Goal: Task Accomplishment & Management: Complete application form

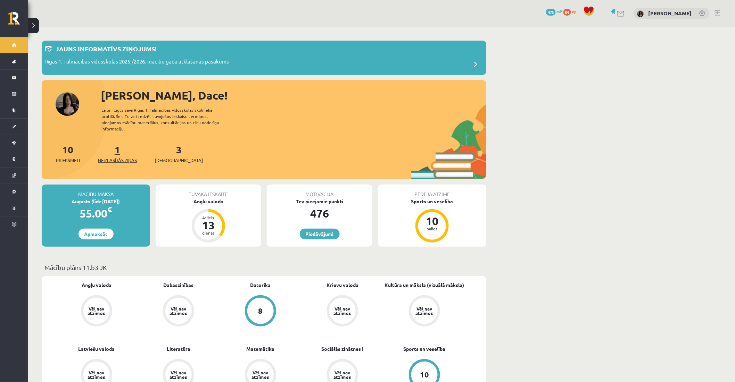
click at [116, 157] on span "Neizlasītās ziņas" at bounding box center [117, 160] width 39 height 7
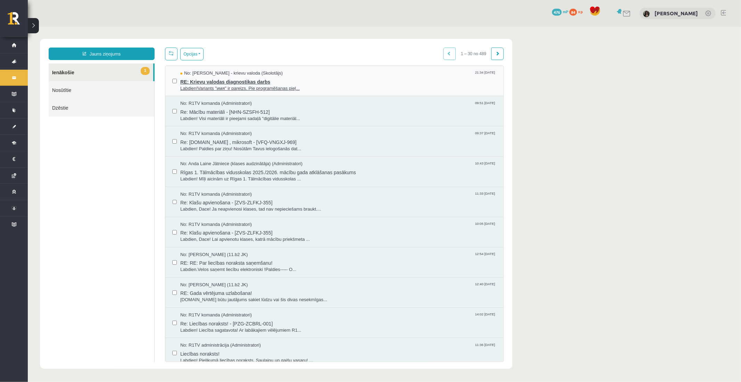
click at [233, 85] on span "Labdien!Variants "имя" ir pareizs. Pie programēšanas pieļ..." at bounding box center [338, 88] width 316 height 7
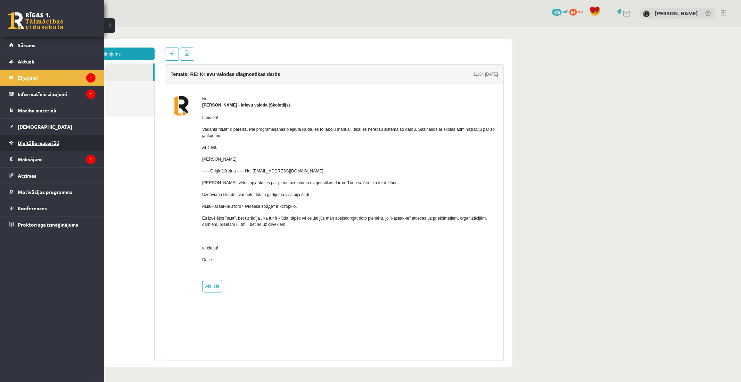
click at [40, 141] on span "Digitālie materiāli" at bounding box center [38, 143] width 41 height 6
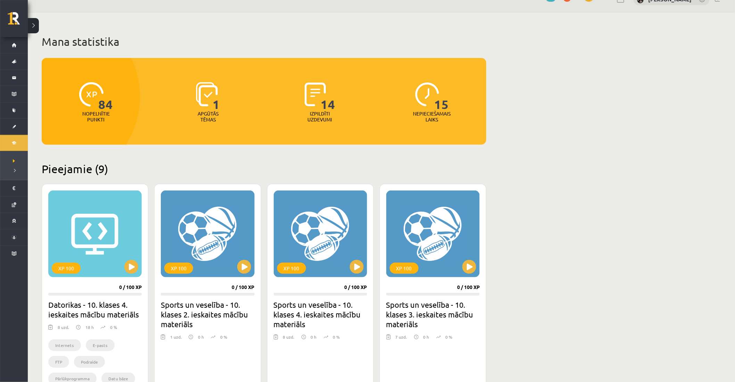
scroll to position [15, 0]
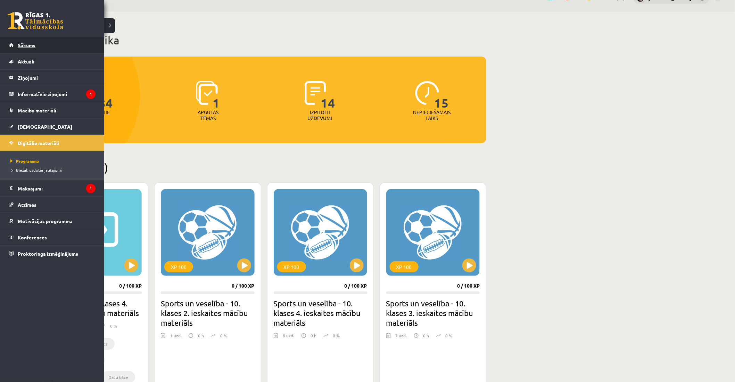
click at [20, 49] on link "Sākums" at bounding box center [52, 45] width 86 height 16
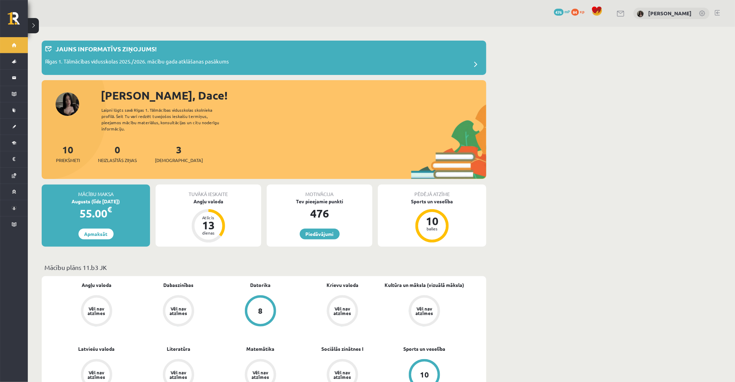
click at [280, 101] on div "Sveika, Dace!" at bounding box center [293, 95] width 385 height 17
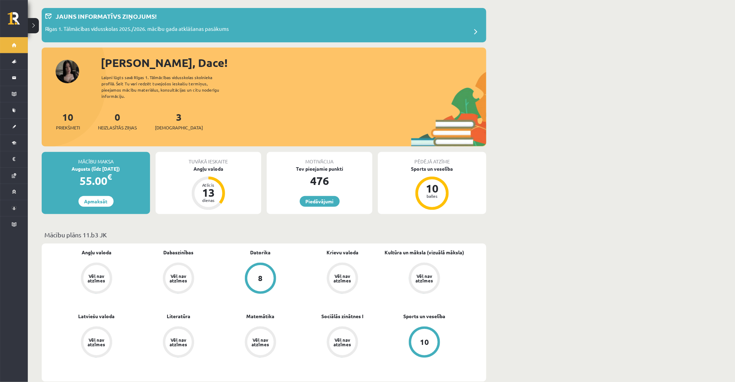
scroll to position [31, 0]
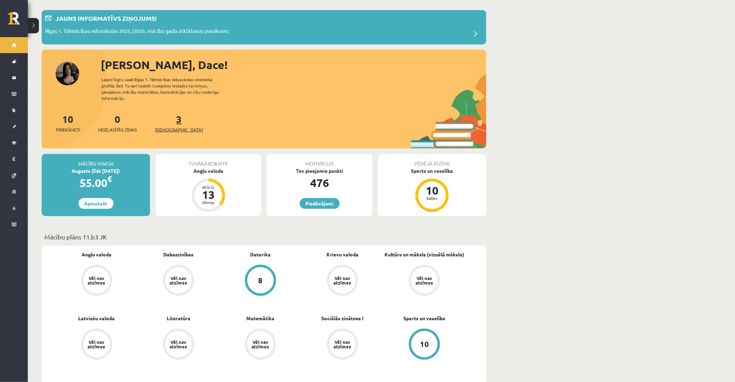
click at [167, 113] on link "3 Ieskaites" at bounding box center [179, 123] width 48 height 20
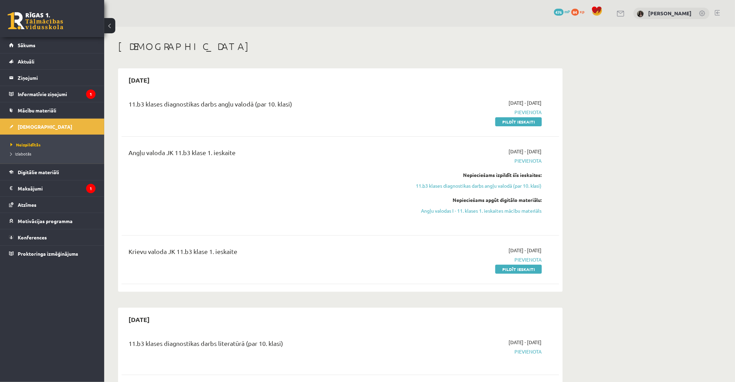
click at [167, 109] on div "11.b3 klases diagnostikas darbs angļu valodā (par 10. klasi)" at bounding box center [264, 105] width 272 height 13
click at [205, 128] on div "11.b3 klases diagnostikas darbs angļu valodā (par 10. klasi) [DATE] - [DATE] [G…" at bounding box center [341, 112] width 438 height 40
click at [61, 178] on link "Digitālie materiāli" at bounding box center [52, 172] width 86 height 16
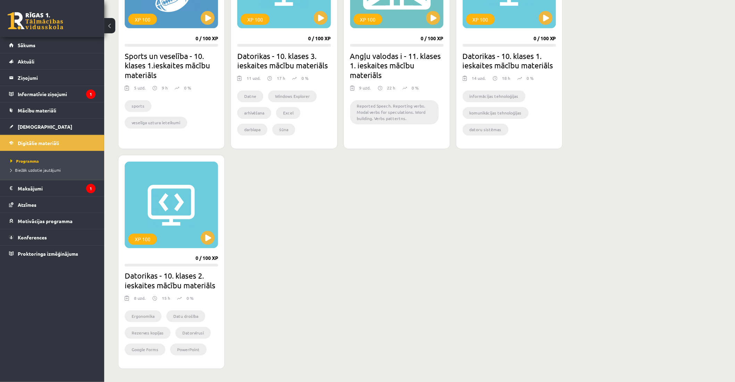
scroll to position [485, 0]
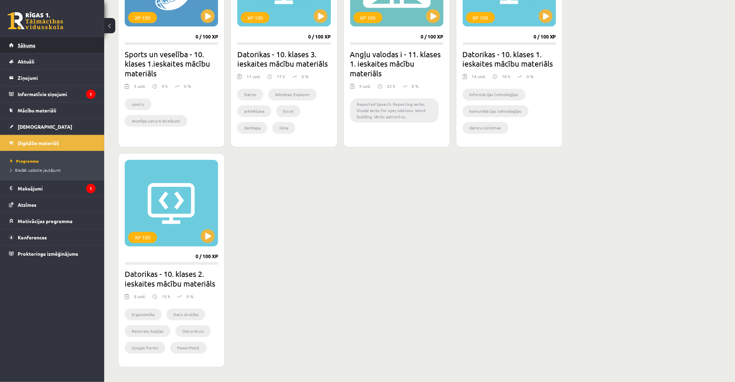
click at [79, 47] on link "Sākums" at bounding box center [52, 45] width 86 height 16
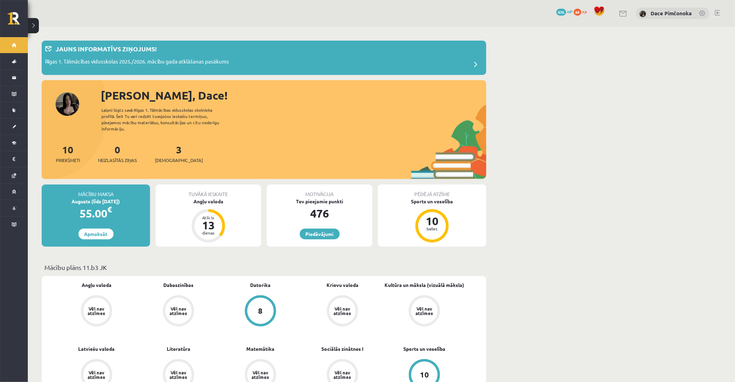
click at [266, 129] on div "[PERSON_NAME], Dace! Laipni lūgts savā Rīgas 1. Tālmācības vidusskolas skolniek…" at bounding box center [264, 133] width 444 height 92
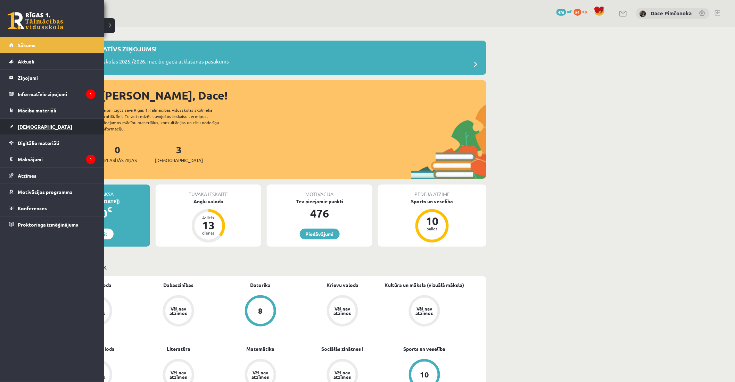
click at [19, 125] on span "[DEMOGRAPHIC_DATA]" at bounding box center [45, 127] width 55 height 6
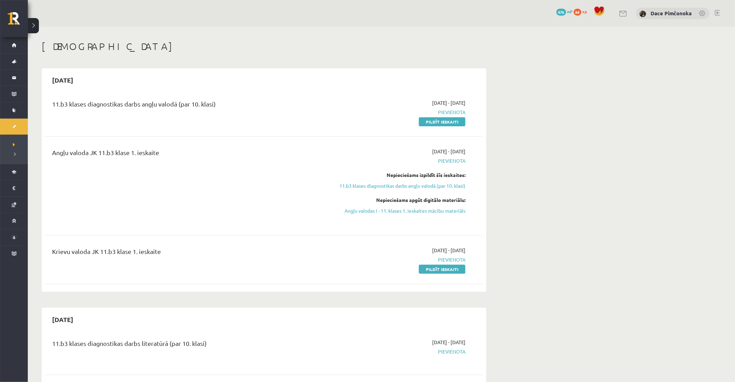
click at [138, 111] on div "11.b3 klases diagnostikas darbs angļu valodā (par 10. klasi)" at bounding box center [188, 105] width 272 height 13
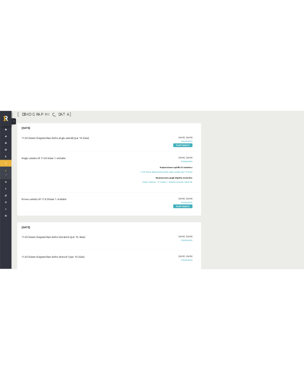
scroll to position [61, 0]
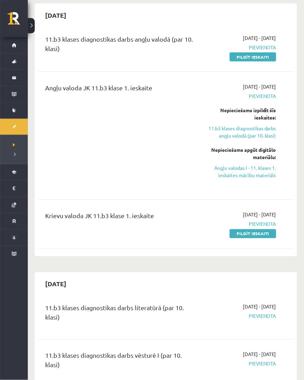
drag, startPoint x: 236, startPoint y: 58, endPoint x: 193, endPoint y: 42, distance: 45.8
click at [236, 58] on link "Pildīt ieskaiti" at bounding box center [253, 56] width 47 height 9
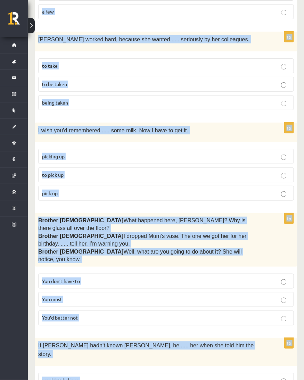
scroll to position [1659, 0]
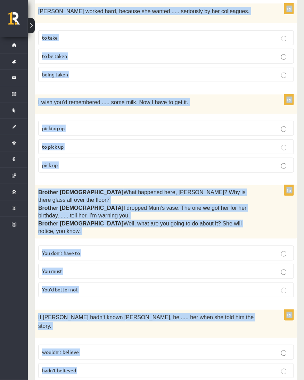
drag, startPoint x: 39, startPoint y: 150, endPoint x: 232, endPoint y: 358, distance: 283.6
copy form "Read the sentence and choose the correct answer. 1p I’m not sure ..... in Paris…"
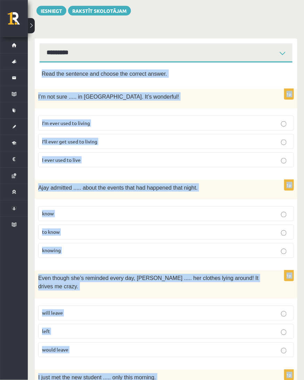
scroll to position [55, 0]
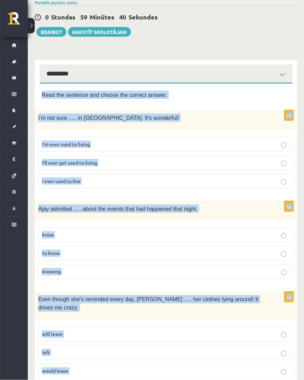
click at [129, 157] on label "I’ll ever get used to living" at bounding box center [166, 162] width 256 height 15
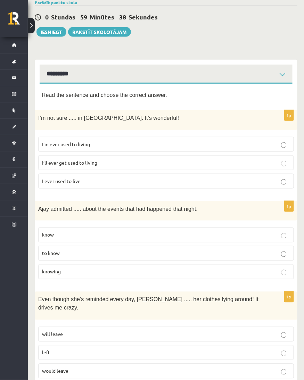
click at [120, 269] on p "knowing" at bounding box center [166, 271] width 248 height 7
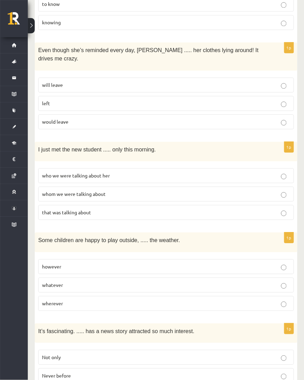
scroll to position [308, 0]
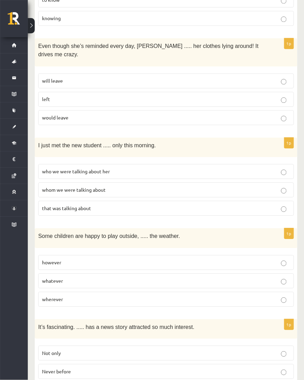
click at [257, 77] on p "will leave" at bounding box center [166, 80] width 248 height 7
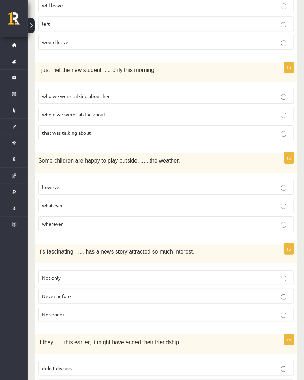
scroll to position [392, 0]
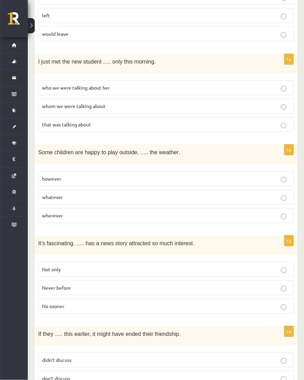
click at [235, 99] on label "whom we were talking about" at bounding box center [166, 106] width 256 height 15
click at [225, 190] on label "whatever" at bounding box center [166, 197] width 256 height 15
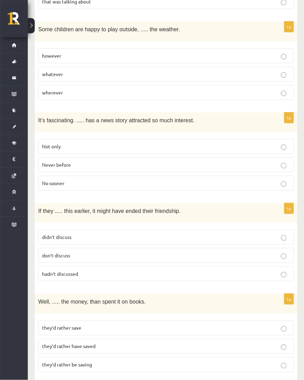
scroll to position [519, 0]
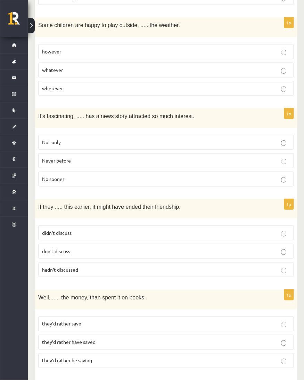
click at [288, 157] on p "Never before" at bounding box center [166, 160] width 248 height 7
click at [212, 266] on p "hadn’t discussed" at bounding box center [166, 269] width 248 height 7
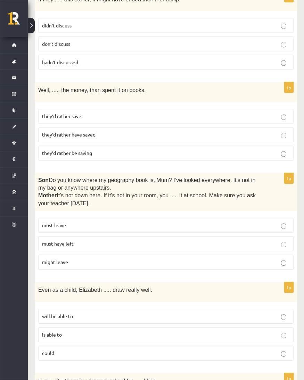
scroll to position [781, 0]
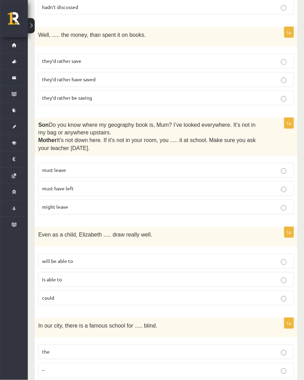
click at [216, 30] on div "Well, ..... the money, than spent it on books." at bounding box center [166, 36] width 263 height 19
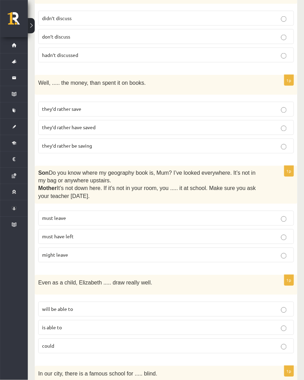
scroll to position [735, 0]
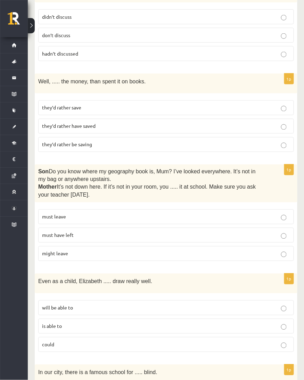
click at [206, 123] on p "they’d rather have saved" at bounding box center [166, 126] width 248 height 7
click at [160, 232] on p "must have left" at bounding box center [166, 235] width 248 height 7
click at [163, 274] on div "Even as a child, Elizabeth ..... draw really well." at bounding box center [166, 283] width 263 height 19
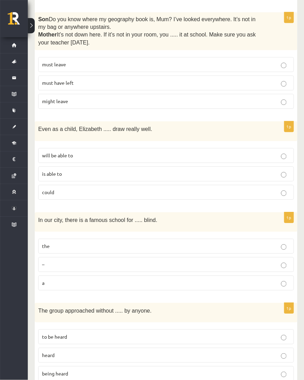
scroll to position [889, 0]
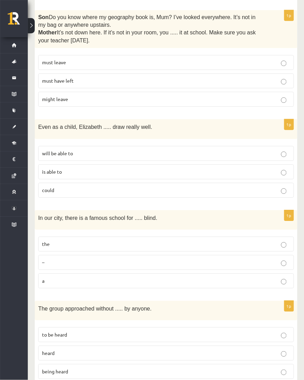
click at [92, 183] on label "could" at bounding box center [166, 190] width 256 height 15
click at [89, 195] on form "Read the sentence and choose the correct answer. 1p I’m not sure ..... in Paris…" at bounding box center [166, 214] width 249 height 1916
click at [89, 240] on p "the" at bounding box center [166, 243] width 248 height 7
click at [97, 301] on div "The group approached without ..... by anyone." at bounding box center [166, 310] width 263 height 19
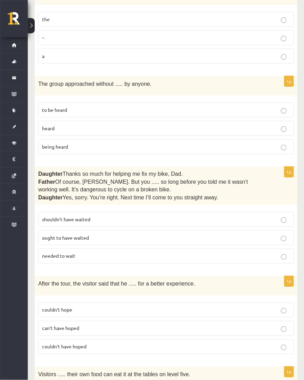
scroll to position [1121, 0]
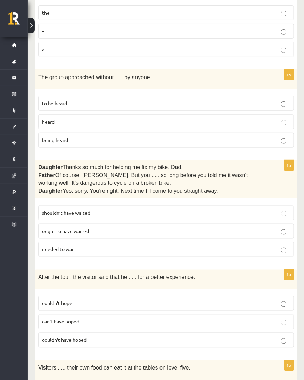
click at [101, 136] on p "being heard" at bounding box center [166, 139] width 248 height 7
click at [97, 209] on p "shouldn’t have waited" at bounding box center [166, 212] width 248 height 7
click at [103, 269] on div "After the tour, the visitor said that he ..... for a better experience." at bounding box center [166, 278] width 263 height 19
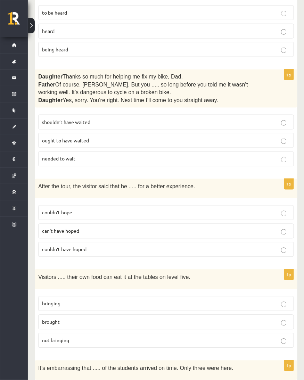
scroll to position [1290, 0]
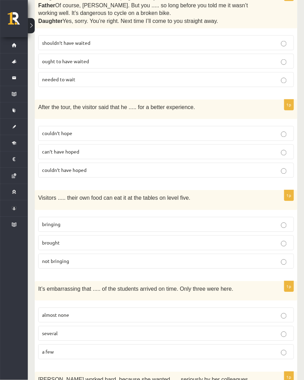
click at [80, 148] on p "can’t have hoped" at bounding box center [166, 151] width 248 height 7
click at [83, 190] on div "Visitors ..... their own food can eat it at the tables on level five." at bounding box center [166, 199] width 263 height 19
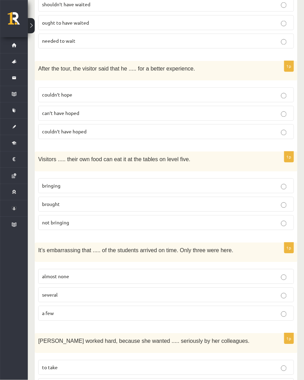
scroll to position [1383, 0]
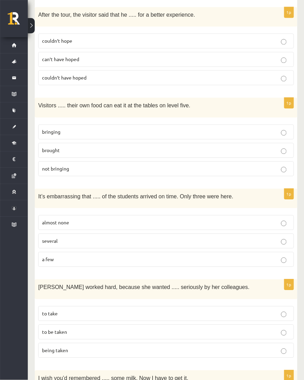
click at [84, 124] on label "bringing" at bounding box center [166, 131] width 256 height 15
click at [101, 193] on span "It’s embarrassing that ..... of the students arrived on time. Only three were h…" at bounding box center [135, 196] width 195 height 6
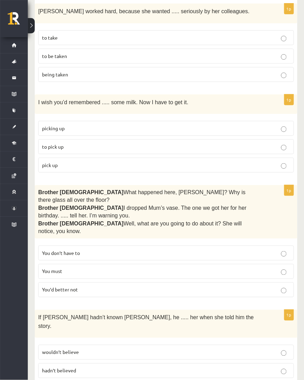
click at [124, 286] on p "You’d better not" at bounding box center [166, 289] width 248 height 7
click at [109, 205] on span "I dropped Mum’s vase. The one we got her for her birthday. ..... tell her. I’m …" at bounding box center [142, 212] width 208 height 14
click at [77, 143] on p "to pick up" at bounding box center [166, 146] width 248 height 7
click at [65, 52] on p "to be taken" at bounding box center [166, 55] width 248 height 7
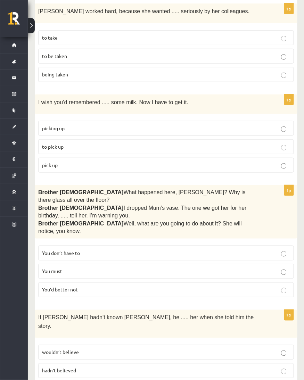
click at [75, 99] on span "I wish you’d remembered ..... some milk. Now I have to get it." at bounding box center [113, 102] width 150 height 6
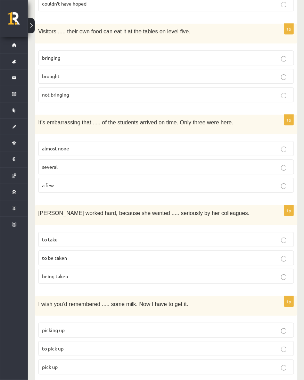
scroll to position [1428, 0]
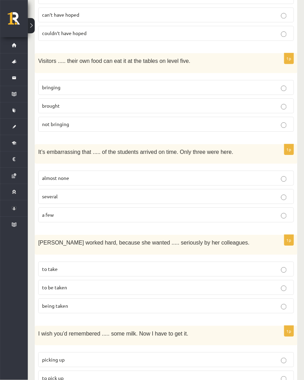
click at [70, 170] on label "almost none" at bounding box center [166, 177] width 256 height 15
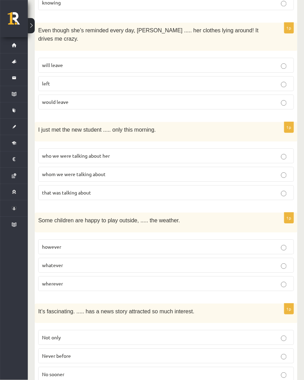
scroll to position [0, 0]
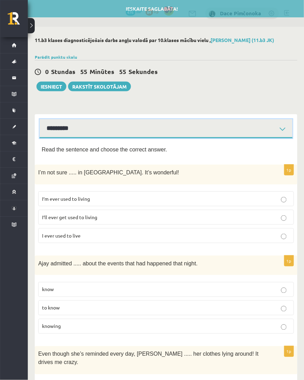
click at [245, 124] on select "**********" at bounding box center [166, 128] width 253 height 19
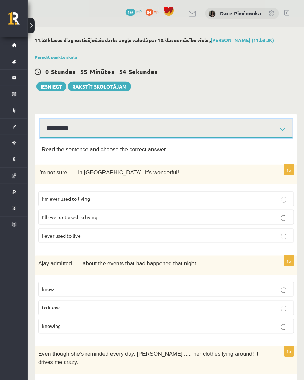
click at [40, 119] on select "**********" at bounding box center [166, 128] width 253 height 19
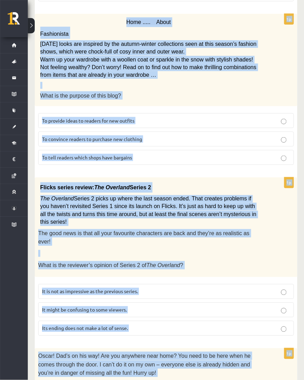
scroll to position [734, 0]
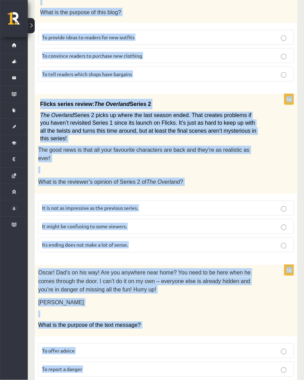
drag, startPoint x: 41, startPoint y: 150, endPoint x: 221, endPoint y: 351, distance: 269.8
copy form "Read the text and choose the correct answer. 1p Library notice The library will…"
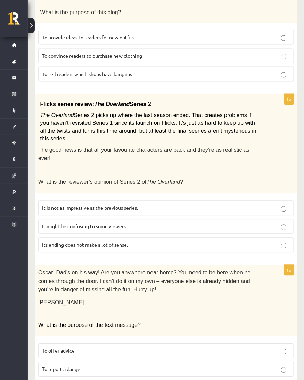
click at [178, 223] on p "It might be confusing to some viewers." at bounding box center [166, 226] width 248 height 7
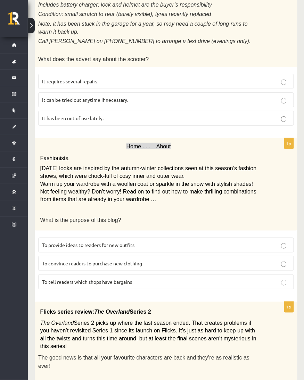
scroll to position [518, 0]
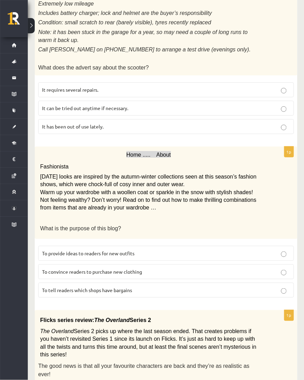
click at [134, 250] on p "To provide ideas to readers for new outfits" at bounding box center [166, 253] width 248 height 7
click at [141, 123] on p "It has been out of use lately." at bounding box center [166, 126] width 248 height 7
click at [158, 29] on span "Note: it has been stuck in the garage for a year, so may need a couple of long …" at bounding box center [142, 36] width 209 height 14
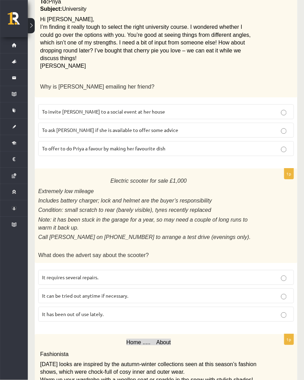
scroll to position [255, 0]
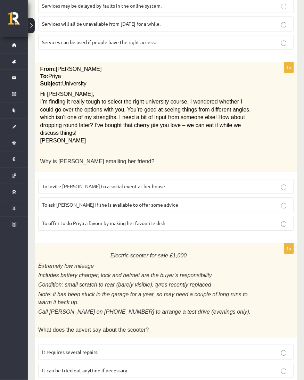
click at [116, 201] on p "To ask [PERSON_NAME] if she is available to offer some advice" at bounding box center [166, 204] width 248 height 7
click at [138, 99] on span "I’m finding it really tough to select the right university course. I wondered w…" at bounding box center [145, 117] width 210 height 37
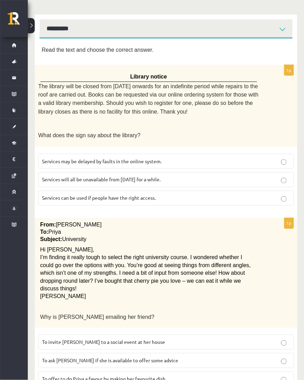
scroll to position [85, 0]
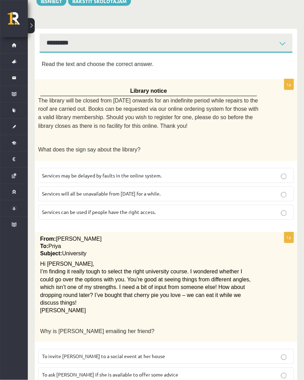
click at [140, 209] on span "Services can be used if people have the right access." at bounding box center [99, 212] width 114 height 6
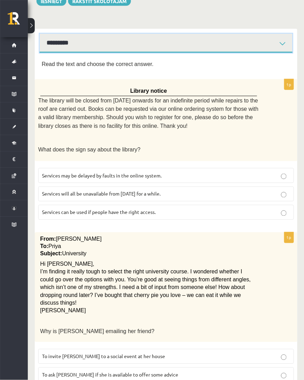
click at [165, 44] on select "**********" at bounding box center [166, 43] width 253 height 19
click at [40, 34] on select "**********" at bounding box center [166, 43] width 253 height 19
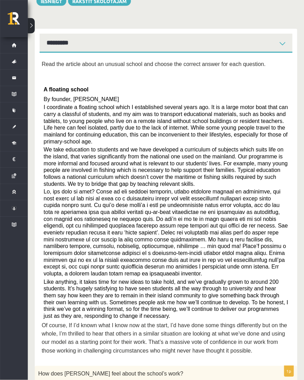
click at [160, 79] on div "Read the article about an unusual school and choose the correct answer for each…" at bounding box center [166, 209] width 249 height 299
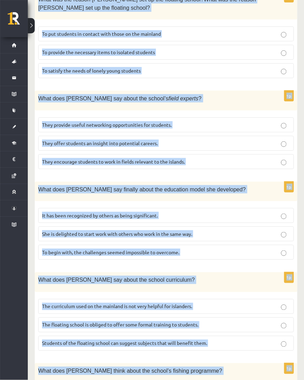
scroll to position [615, 0]
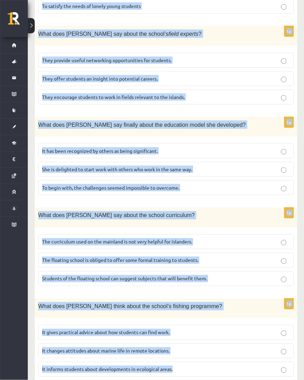
drag, startPoint x: 41, startPoint y: 45, endPoint x: 229, endPoint y: 356, distance: 363.0
copy form "Read the article about an unusual school and choose the correct answer for each…"
click at [251, 238] on p "The curriculum used on the mainland is not very helpful for islanders." at bounding box center [166, 241] width 248 height 7
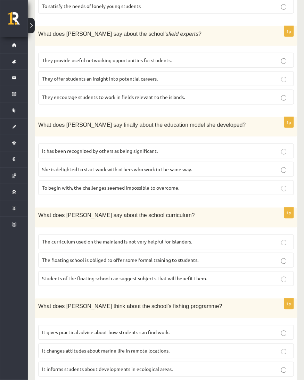
click at [235, 140] on fieldset "It has been recognized by others as being significant. She is delighted to star…" at bounding box center [166, 168] width 256 height 57
click at [236, 147] on p "It has been recognized by others as being significant." at bounding box center [166, 150] width 248 height 7
click at [233, 117] on div "What does [PERSON_NAME] say finally about the education model she developed?" at bounding box center [166, 126] width 263 height 19
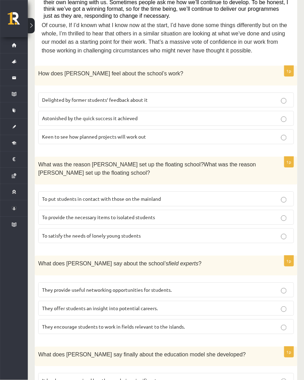
scroll to position [384, 0]
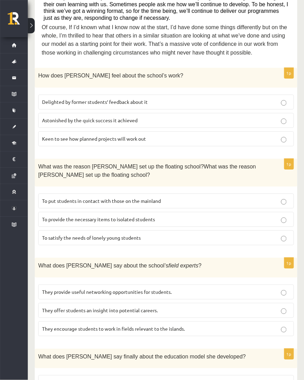
click at [223, 216] on p "To provide the necessary items to isolated students" at bounding box center [166, 219] width 248 height 7
click at [233, 98] on p "Delighted by former students’ feedback about it" at bounding box center [166, 101] width 248 height 7
click at [209, 30] on span "Of course, If I’d known what I know now at the start, I’d have done some things…" at bounding box center [165, 39] width 246 height 31
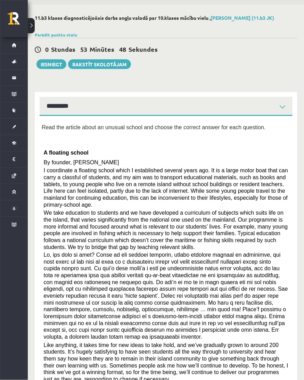
scroll to position [13, 0]
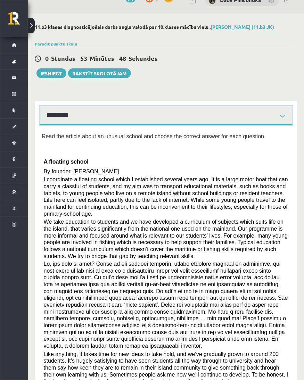
click at [207, 113] on select "**********" at bounding box center [166, 115] width 253 height 19
select select "**********"
click at [40, 106] on select "**********" at bounding box center [166, 115] width 253 height 19
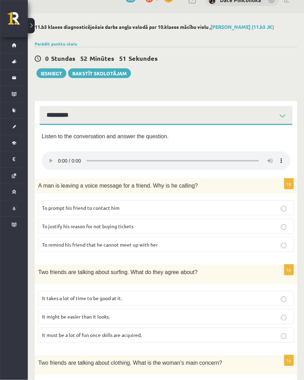
click at [158, 247] on p "To remind his friend that he cannot meet up with her" at bounding box center [166, 244] width 248 height 7
click at [160, 257] on div "1p A man is leaving a voice message for a friend. Why is he calling? To prompt …" at bounding box center [166, 217] width 263 height 79
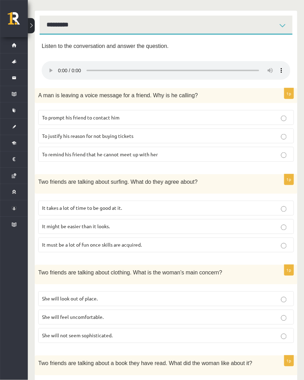
scroll to position [137, 0]
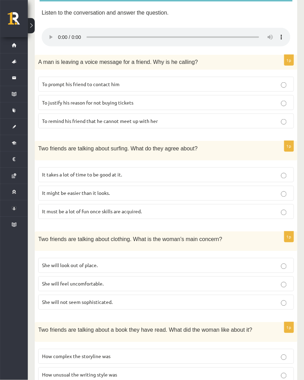
click at [150, 207] on label "It must be a lot of fun once skills are acquired." at bounding box center [166, 211] width 256 height 15
click at [159, 241] on span "Two friends are talking about clothing. What is the woman’s main concern?" at bounding box center [130, 239] width 184 height 6
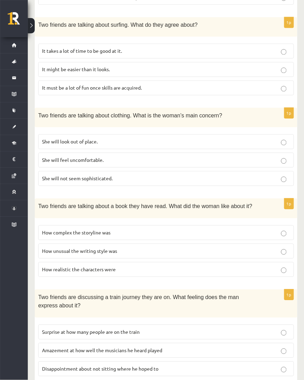
scroll to position [276, 0]
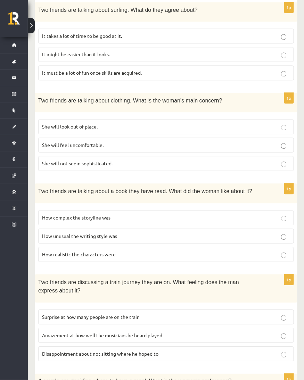
click at [160, 124] on p "She will look out of place." at bounding box center [166, 126] width 248 height 7
click at [157, 199] on div "Two friends are talking about a book they have read. What did the woman like ab…" at bounding box center [166, 192] width 263 height 19
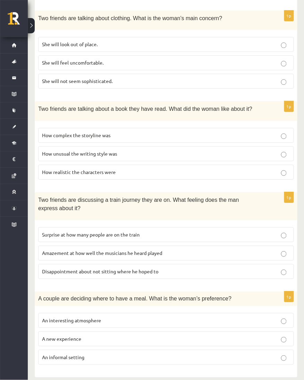
scroll to position [363, 0]
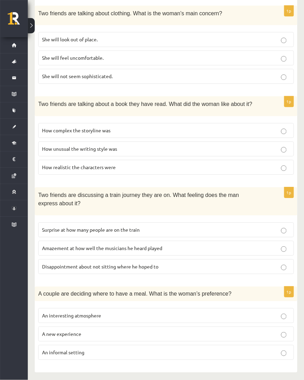
click at [185, 268] on label "Disappointment about not sitting where he hoped to" at bounding box center [166, 266] width 256 height 15
click at [168, 145] on p "How unusual the writing style was" at bounding box center [166, 148] width 248 height 7
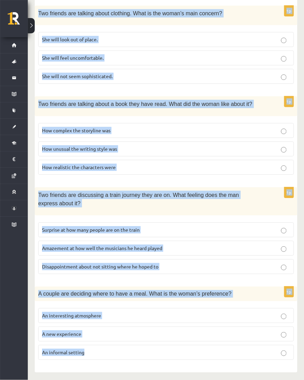
drag, startPoint x: 39, startPoint y: 168, endPoint x: 206, endPoint y: 360, distance: 254.3
click at [206, 360] on form "Listen to the conversation and answer the question. 1p A man is leaving a voice…" at bounding box center [166, 73] width 249 height 583
copy form "A man is leaving a voice message for a friend. Why is he calling? To prompt his…"
click at [278, 23] on div "Two friends are talking about clothing. What is the woman’s main concern?" at bounding box center [166, 15] width 263 height 19
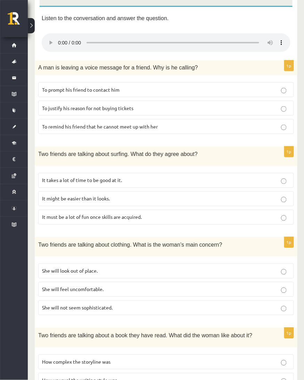
scroll to position [134, 0]
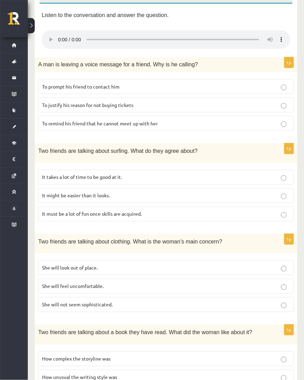
click at [252, 80] on label "To prompt his friend to contact him" at bounding box center [166, 86] width 256 height 15
click at [240, 160] on div "Two friends are talking about surfing. What do they agree about?" at bounding box center [166, 152] width 263 height 19
click at [240, 170] on label "It takes a lot of time to be good at it." at bounding box center [166, 177] width 256 height 15
click at [233, 241] on p "Two friends are talking about clothing. What is the woman’s main concern?" at bounding box center [148, 242] width 221 height 8
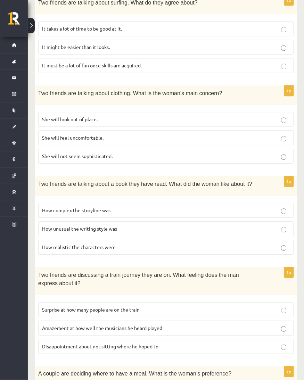
scroll to position [289, 0]
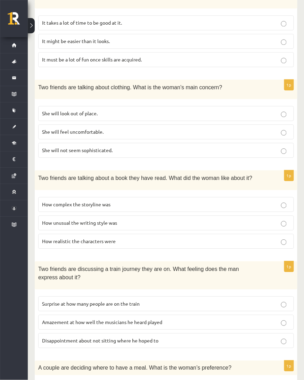
click at [235, 170] on div "Two friends are talking about a book they have read. What did the woman like ab…" at bounding box center [166, 179] width 263 height 19
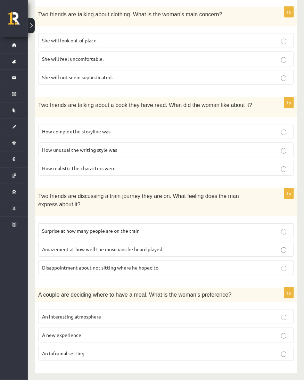
scroll to position [363, 0]
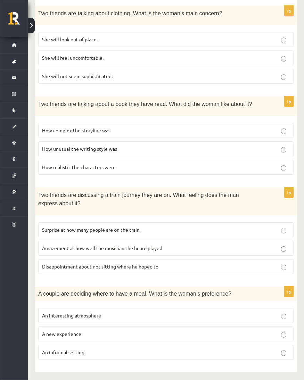
click at [235, 169] on label "How realistic the characters were" at bounding box center [166, 167] width 256 height 15
click at [198, 354] on label "An informal setting" at bounding box center [166, 352] width 256 height 15
click at [197, 290] on p "A couple are deciding where to have a meal. What is the woman’s preference?" at bounding box center [148, 294] width 221 height 8
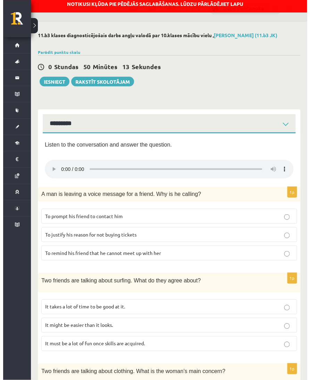
scroll to position [0, 0]
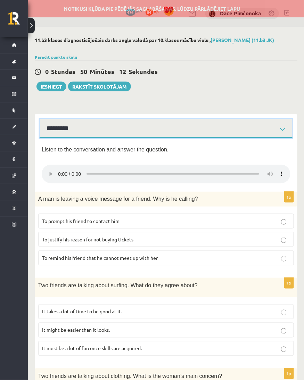
click at [175, 131] on select "**********" at bounding box center [166, 128] width 253 height 19
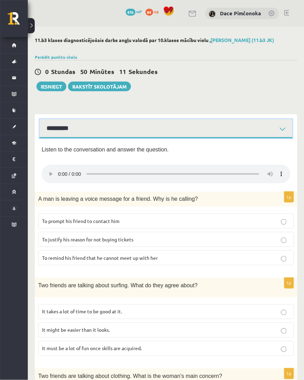
click at [40, 119] on select "**********" at bounding box center [166, 128] width 253 height 19
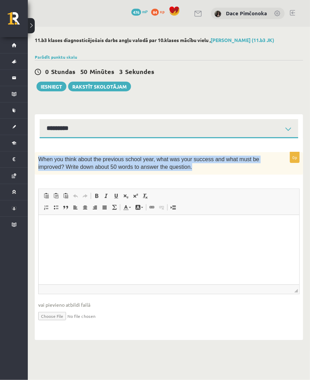
drag, startPoint x: 35, startPoint y: 158, endPoint x: 191, endPoint y: 169, distance: 156.6
click at [191, 169] on div "When you think about the previous school year, what was your success and what m…" at bounding box center [169, 163] width 268 height 23
copy span "When you think about the previous school year, what was your success and what m…"
click at [233, 122] on select "**********" at bounding box center [169, 128] width 258 height 19
click at [40, 119] on select "**********" at bounding box center [169, 128] width 258 height 19
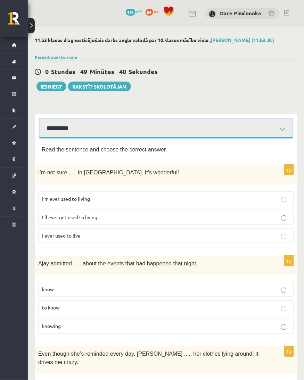
click at [220, 130] on select "**********" at bounding box center [166, 128] width 253 height 19
click at [40, 119] on select "**********" at bounding box center [166, 128] width 253 height 19
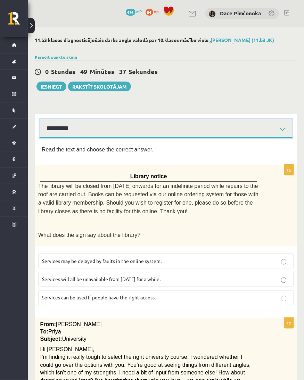
click at [230, 126] on select "**********" at bounding box center [166, 128] width 253 height 19
select select "**********"
click at [40, 119] on select "**********" at bounding box center [166, 128] width 253 height 19
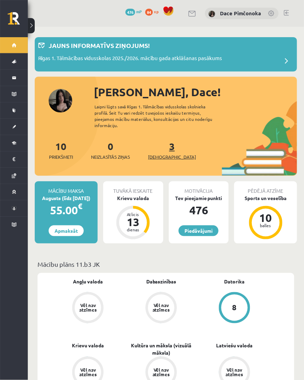
click at [160, 141] on link "3 Ieskaites" at bounding box center [172, 150] width 48 height 20
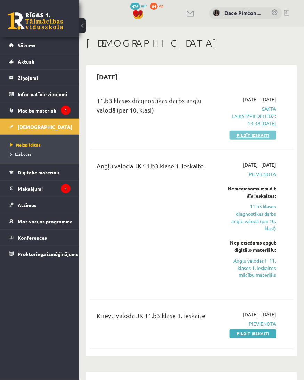
click at [243, 140] on link "Pildīt ieskaiti" at bounding box center [253, 135] width 47 height 9
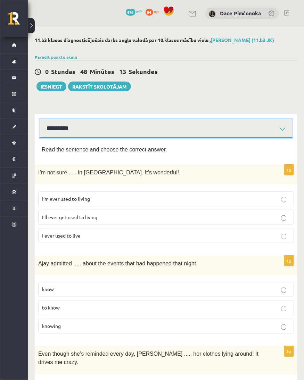
click at [201, 127] on select "**********" at bounding box center [166, 128] width 253 height 19
click at [40, 119] on select "**********" at bounding box center [166, 128] width 253 height 19
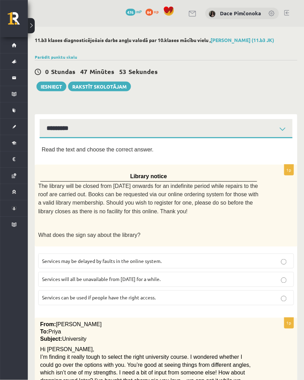
click at [199, 294] on p "Services can be used if people have the right access." at bounding box center [166, 297] width 248 height 7
click at [198, 321] on p "From: Emily" at bounding box center [148, 324] width 217 height 7
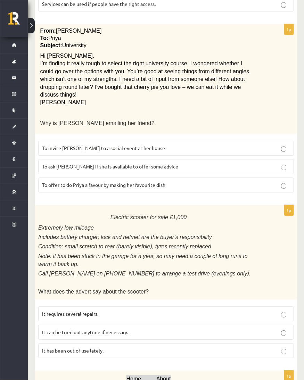
scroll to position [308, 0]
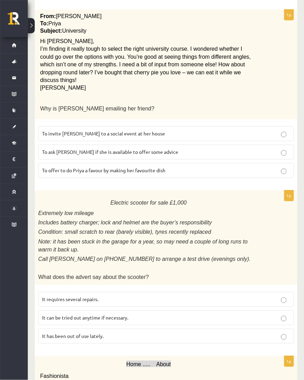
click at [205, 148] on p "To ask Priya if she is available to offer some advice" at bounding box center [166, 151] width 248 height 7
click at [195, 197] on p "Electric scooter for sale £1,000" at bounding box center [148, 202] width 221 height 11
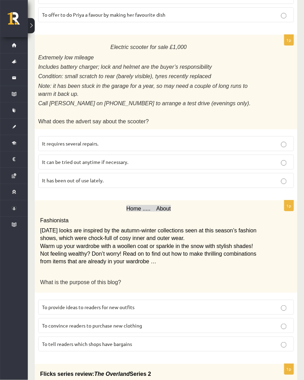
scroll to position [478, 0]
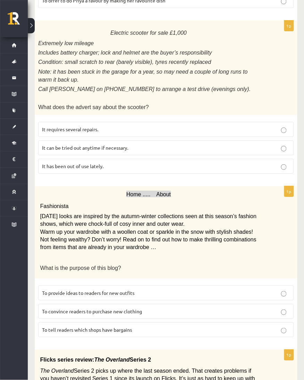
click at [169, 163] on p "It has been out of use lately." at bounding box center [166, 166] width 248 height 7
click at [161, 228] on p "Warm up your wardrobe with a woollen coat or sparkle in the snow with stylish s…" at bounding box center [148, 239] width 217 height 23
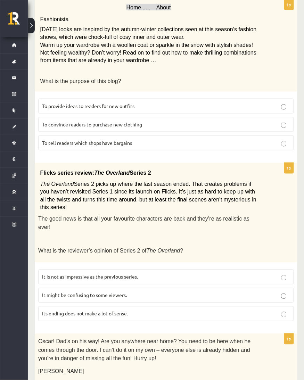
scroll to position [679, 0]
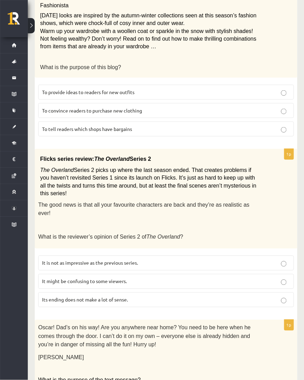
click at [168, 89] on p "To provide ideas to readers for new outfits" at bounding box center [166, 92] width 248 height 7
click at [157, 154] on p "Flicks series review: The Overland Series 2" at bounding box center [148, 159] width 217 height 10
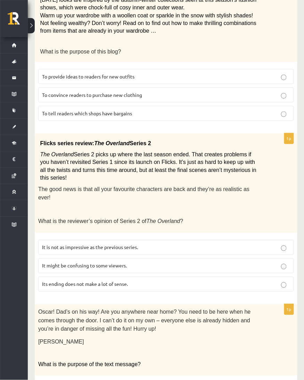
scroll to position [734, 0]
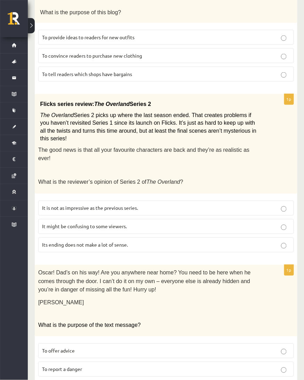
click at [157, 223] on p "It might be confusing to some viewers." at bounding box center [166, 226] width 248 height 7
click at [133, 270] on span "Oscar! Dad’s on his way! Are you anywhere near home? You need to be here when h…" at bounding box center [144, 281] width 213 height 23
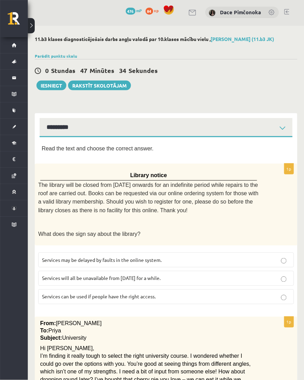
scroll to position [0, 0]
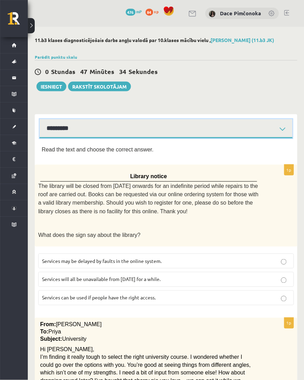
click at [154, 123] on select "**********" at bounding box center [166, 128] width 253 height 19
click at [40, 119] on select "**********" at bounding box center [166, 128] width 253 height 19
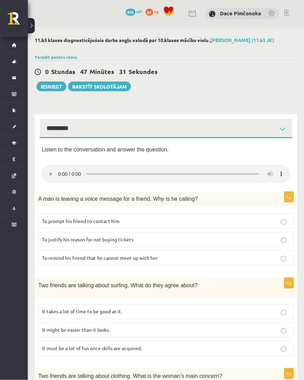
click at [175, 219] on p "To prompt his friend to contact him" at bounding box center [166, 220] width 248 height 7
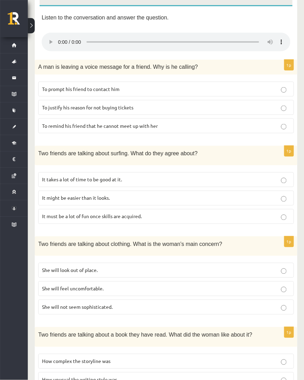
scroll to position [154, 0]
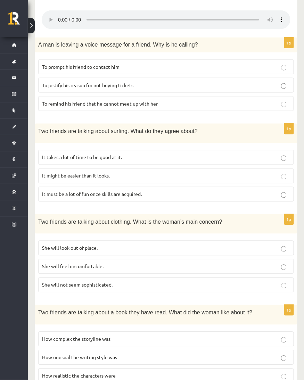
click at [179, 160] on label "It takes a lot of time to be good at it." at bounding box center [166, 157] width 256 height 15
click at [169, 230] on div "Two friends are talking about clothing. What is the woman’s main concern?" at bounding box center [166, 223] width 263 height 19
click at [169, 244] on p "She will look out of place." at bounding box center [166, 247] width 248 height 7
click at [163, 300] on form "Listen to the conversation and answer the question. 1p A man is leaving a voice…" at bounding box center [166, 282] width 249 height 583
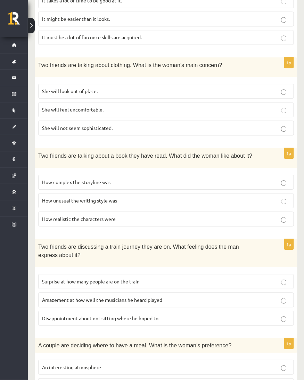
scroll to position [339, 0]
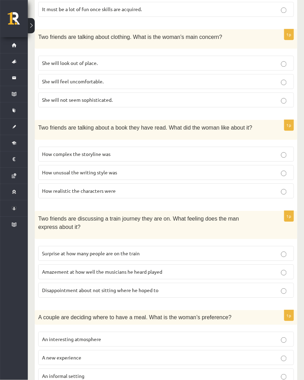
click at [161, 191] on p "How realistic the characters were" at bounding box center [166, 190] width 248 height 7
click at [158, 283] on label "Disappointment about not sitting where he hoped to" at bounding box center [166, 290] width 256 height 15
click at [158, 321] on div "A couple are deciding where to have a meal. What is the woman’s preference?" at bounding box center [166, 317] width 263 height 15
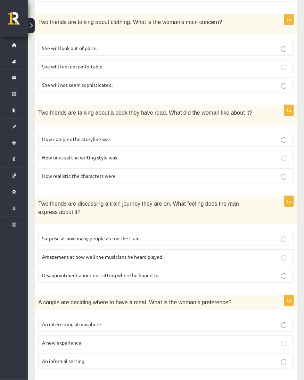
scroll to position [355, 0]
click at [155, 357] on p "An informal setting" at bounding box center [166, 360] width 248 height 7
click at [149, 294] on div "A couple are deciding where to have a meal. What is the woman’s preference?" at bounding box center [166, 301] width 263 height 15
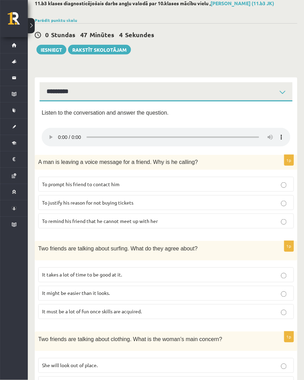
scroll to position [0, 0]
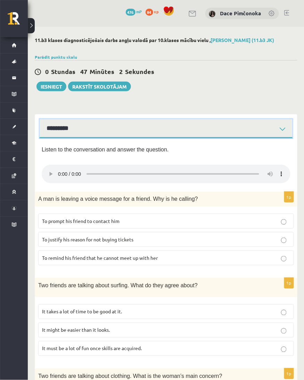
click at [155, 129] on select "**********" at bounding box center [166, 128] width 253 height 19
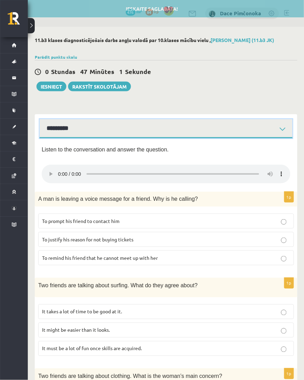
select select "**********"
click at [40, 119] on select "**********" at bounding box center [166, 128] width 253 height 19
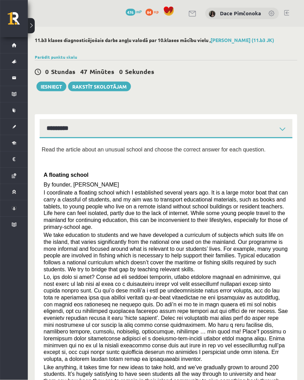
click at [39, 83] on button "Iesniegt" at bounding box center [51, 87] width 30 height 10
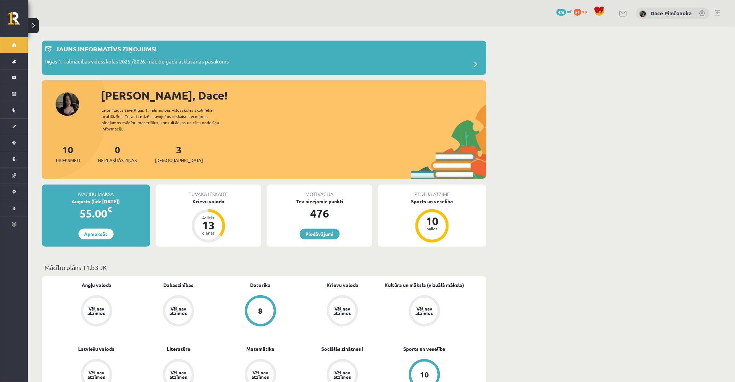
click at [164, 148] on div "3 Ieskaites" at bounding box center [179, 153] width 48 height 22
click at [169, 144] on link "3 Ieskaites" at bounding box center [179, 153] width 48 height 20
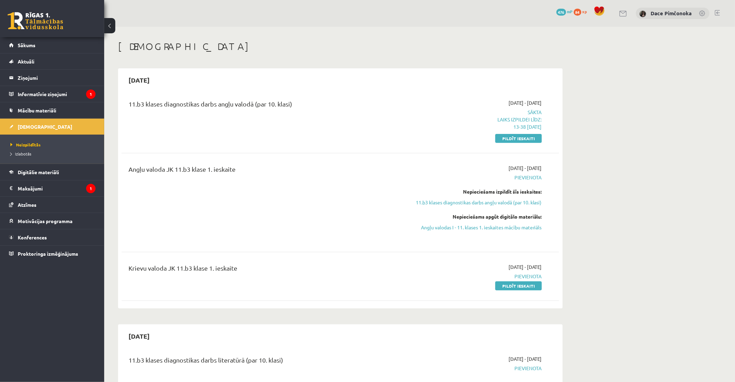
click at [500, 134] on div "2025-09-01 - 2025-09-15 Sākta Laiks izpildei līdz: 13-38 03-09-2025 Pildīt iesk…" at bounding box center [476, 120] width 141 height 43
click at [508, 137] on link "Pildīt ieskaiti" at bounding box center [518, 138] width 47 height 9
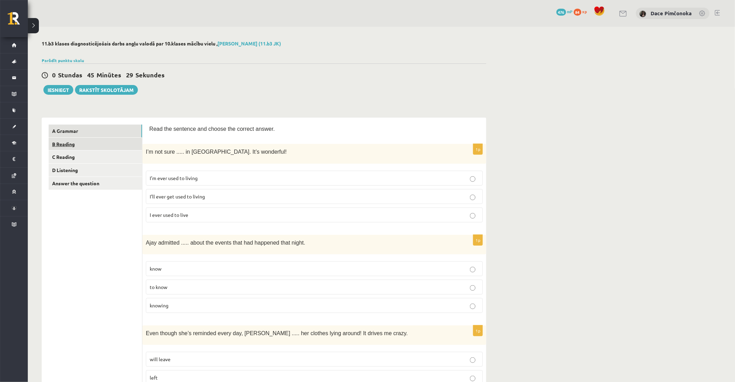
click at [132, 142] on link "B Reading" at bounding box center [95, 144] width 93 height 13
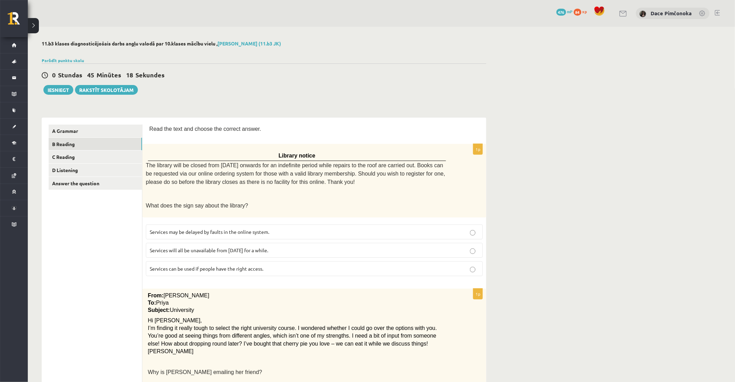
click at [262, 225] on label "Services may be delayed by faults in the online system." at bounding box center [314, 232] width 337 height 15
click at [269, 265] on p "Services can be used if people have the right access." at bounding box center [314, 268] width 329 height 7
click at [272, 294] on p "From: Emily" at bounding box center [297, 295] width 298 height 7
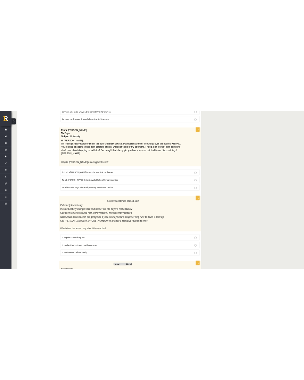
scroll to position [262, 0]
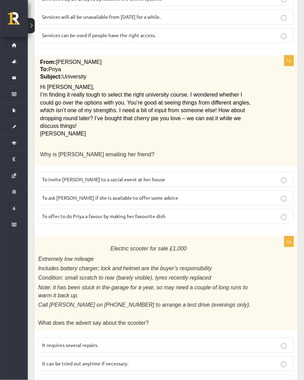
click at [219, 191] on label "To ask Priya if she is available to offer some advice" at bounding box center [166, 198] width 256 height 15
click at [219, 243] on p "Electric scooter for sale £1,000" at bounding box center [148, 248] width 221 height 11
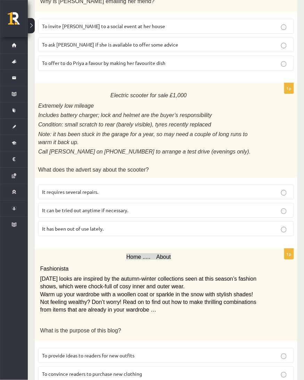
scroll to position [417, 0]
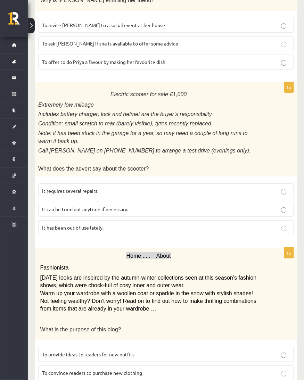
click at [197, 224] on p "It has been out of use lately." at bounding box center [166, 227] width 248 height 7
click at [170, 351] on p "To provide ideas to readers for new outfits" at bounding box center [166, 354] width 248 height 7
click at [163, 290] on p "Warm up your wardrobe with a woollen coat or sparkle in the snow with stylish s…" at bounding box center [148, 301] width 217 height 23
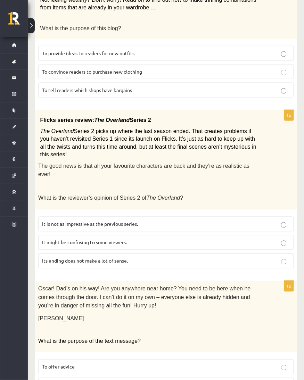
scroll to position [734, 0]
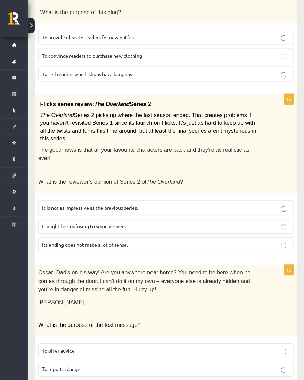
click at [157, 223] on p "It might be confusing to some viewers." at bounding box center [166, 226] width 248 height 7
click at [113, 268] on p "Oscar! Dad’s on his way! Are you anywhere near home? You need to be here when h…" at bounding box center [148, 280] width 221 height 25
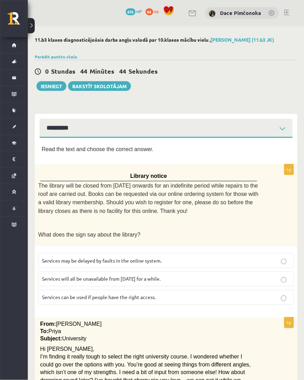
scroll to position [0, 0]
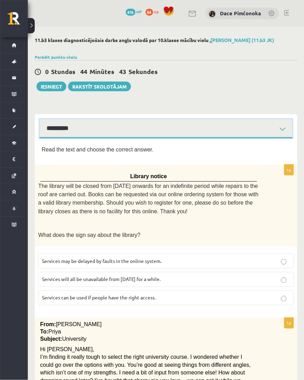
click at [115, 122] on select "**********" at bounding box center [166, 128] width 253 height 19
click at [40, 119] on select "**********" at bounding box center [166, 128] width 253 height 19
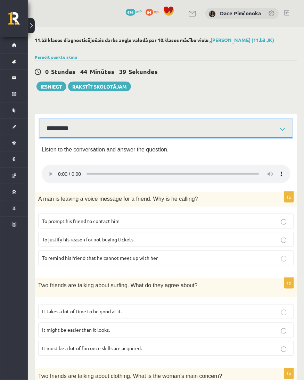
click at [117, 122] on select "**********" at bounding box center [166, 128] width 253 height 19
select select "**********"
click at [40, 119] on select "**********" at bounding box center [166, 128] width 253 height 19
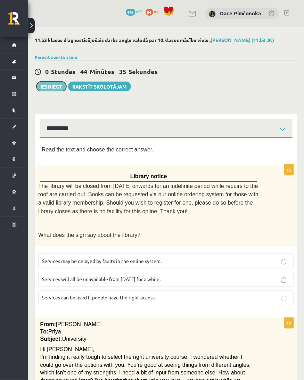
click at [50, 88] on button "Iesniegt" at bounding box center [51, 87] width 30 height 10
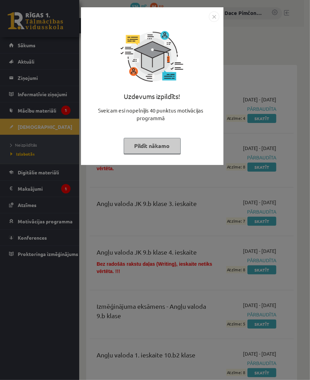
click at [168, 143] on button "Pildīt nākamo" at bounding box center [152, 146] width 57 height 16
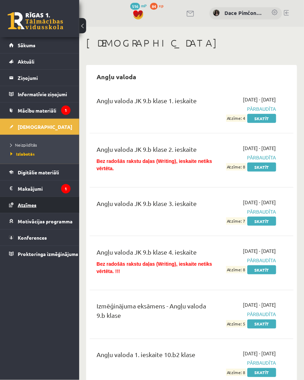
click at [42, 210] on link "Atzīmes" at bounding box center [39, 205] width 61 height 16
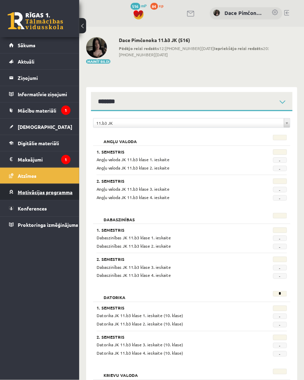
click at [40, 192] on span "Motivācijas programma" at bounding box center [45, 192] width 55 height 6
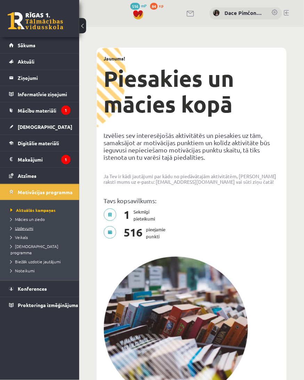
click at [30, 227] on span "Uzdevumi" at bounding box center [21, 228] width 23 height 6
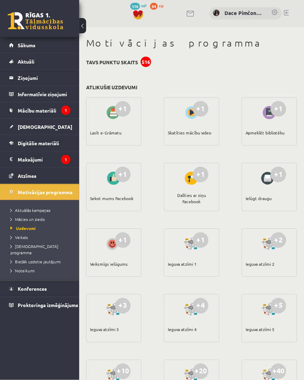
click at [152, 215] on div "+1 Lasīt e-Grāmatu +1 Skatīties mācību video +1 Apmeklēt bibliotēku +1 Sekot mu…" at bounding box center [191, 292] width 214 height 394
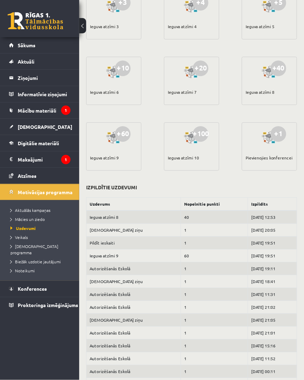
scroll to position [386, 0]
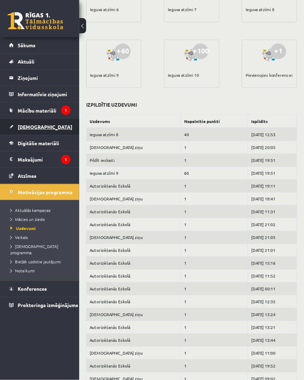
click at [52, 121] on link "[DEMOGRAPHIC_DATA]" at bounding box center [39, 127] width 61 height 16
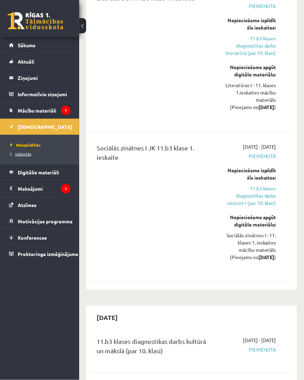
click at [27, 152] on span "Izlabotās" at bounding box center [20, 154] width 21 height 6
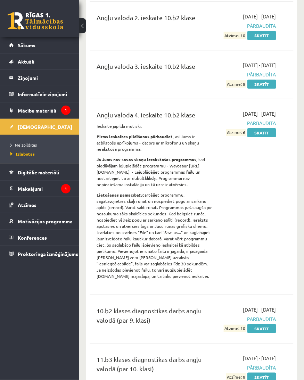
click at [174, 74] on div "Angļu valoda 3. ieskaite 10.b2 klase" at bounding box center [155, 67] width 116 height 13
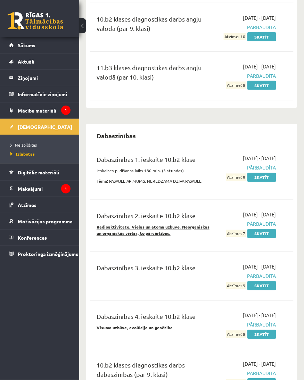
scroll to position [664, 0]
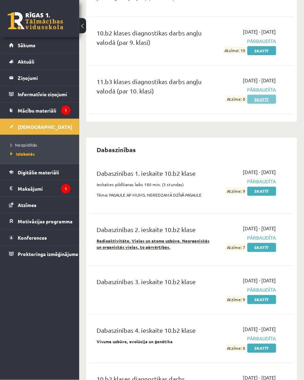
click at [252, 104] on link "Skatīt" at bounding box center [261, 99] width 29 height 9
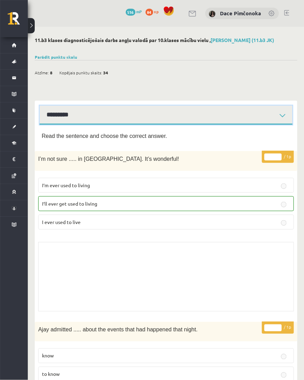
click at [220, 120] on select "**********" at bounding box center [166, 115] width 253 height 19
click at [40, 106] on select "**********" at bounding box center [166, 115] width 253 height 19
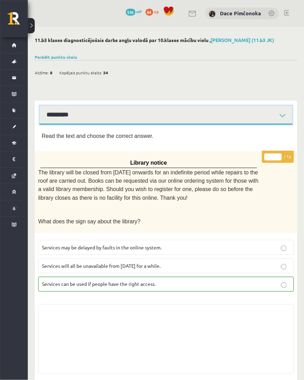
click at [213, 117] on select "**********" at bounding box center [166, 115] width 253 height 19
click at [40, 106] on select "**********" at bounding box center [166, 115] width 253 height 19
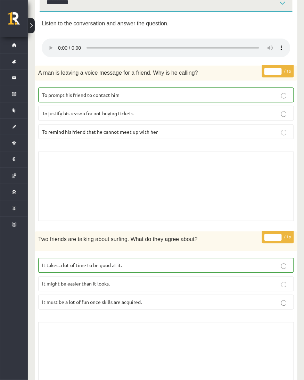
scroll to position [88, 0]
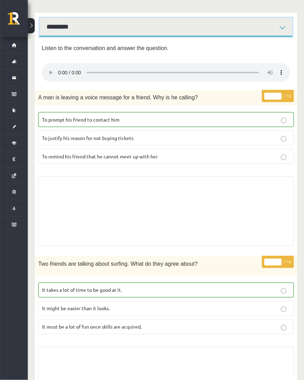
click at [203, 24] on select "**********" at bounding box center [166, 27] width 253 height 19
select select "**********"
click at [40, 18] on select "**********" at bounding box center [166, 27] width 253 height 19
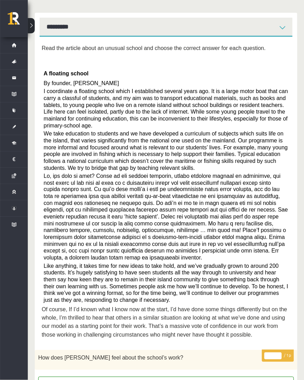
click at [163, 173] on span at bounding box center [166, 217] width 244 height 88
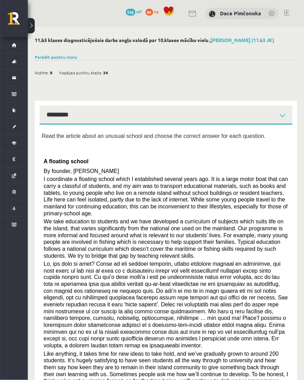
click at [139, 146] on p at bounding box center [166, 147] width 249 height 7
